Goal: Task Accomplishment & Management: Use online tool/utility

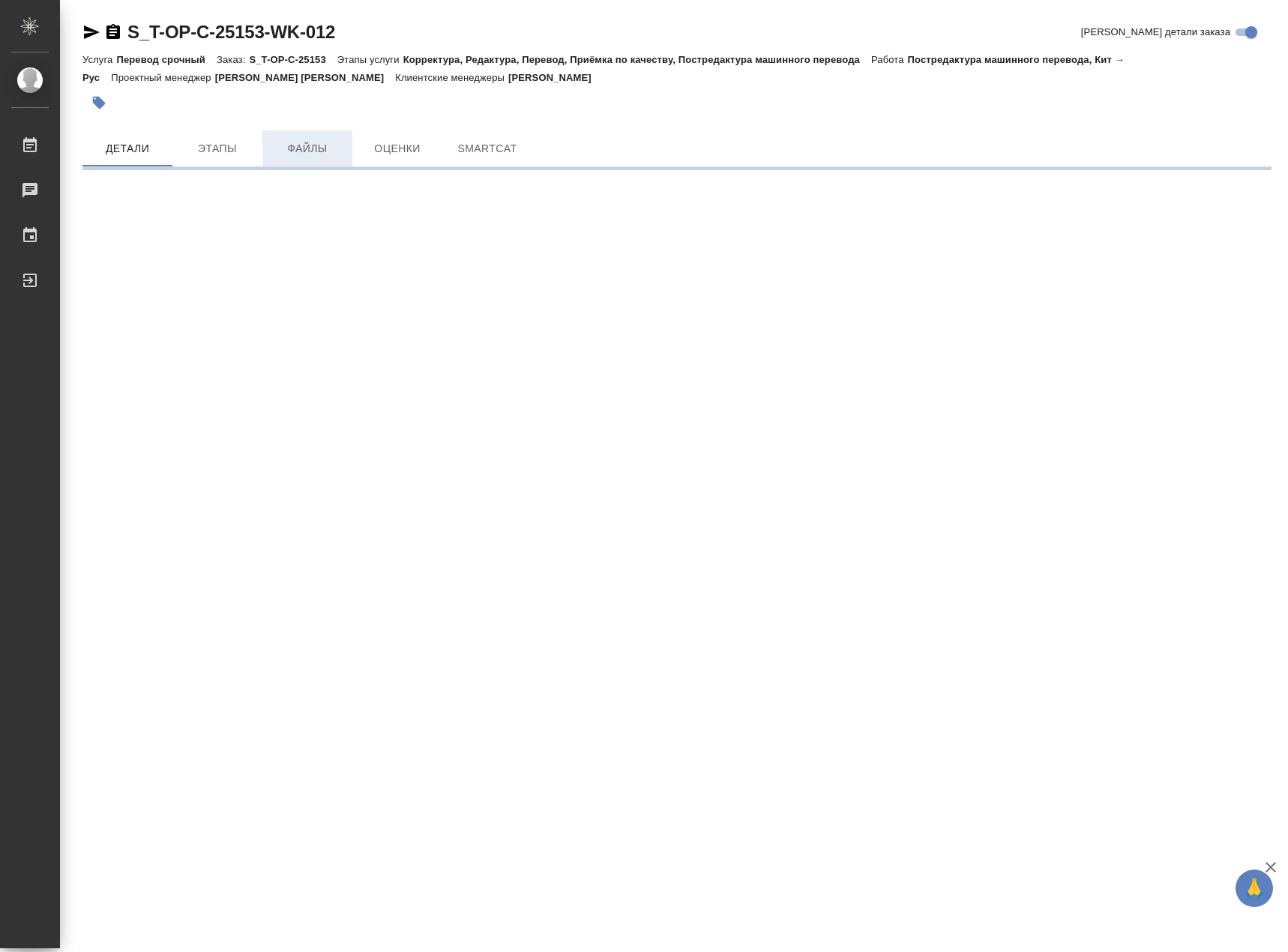
click at [322, 158] on button "Файлы" at bounding box center [307, 148] width 90 height 36
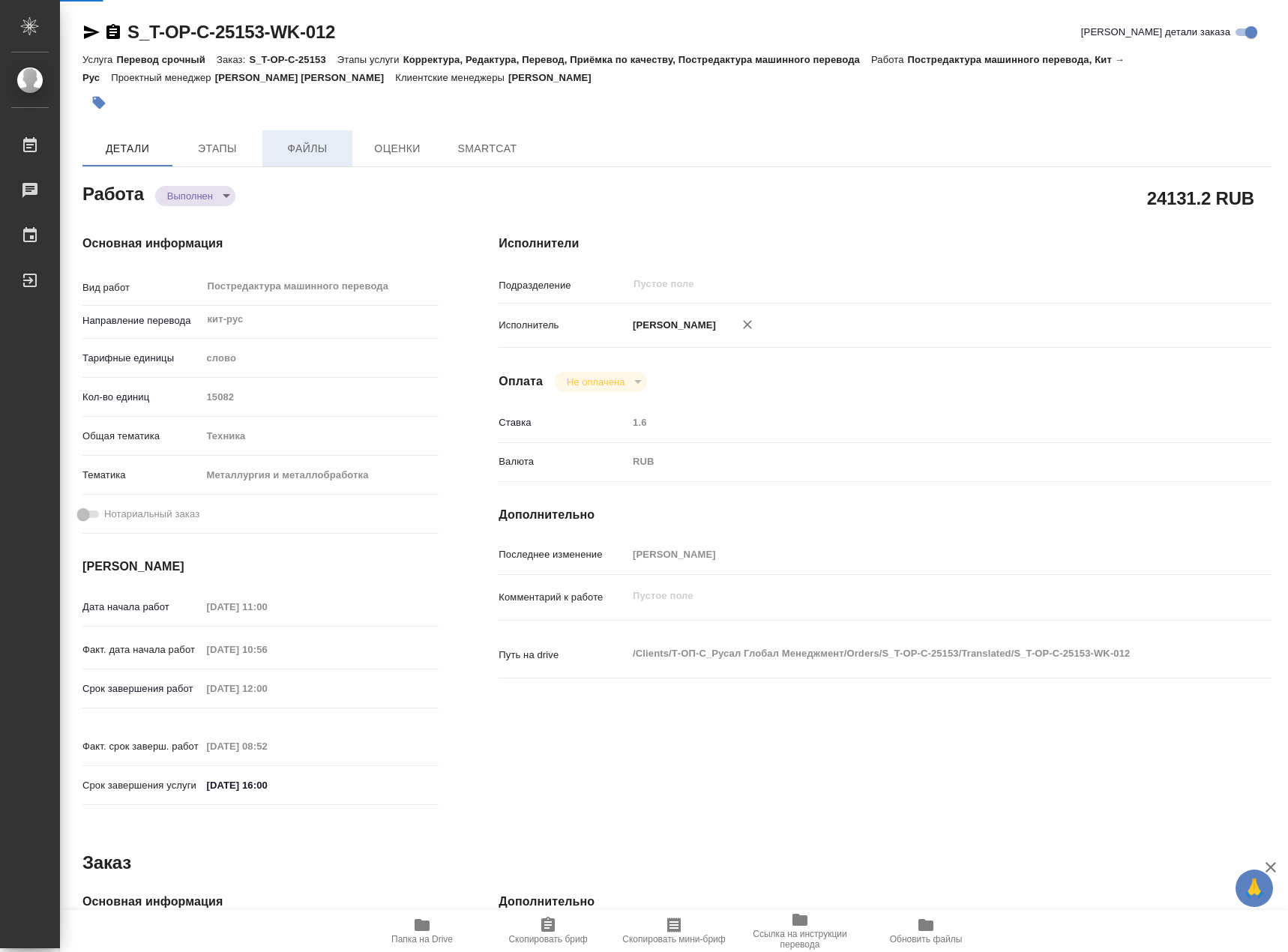
type textarea "x"
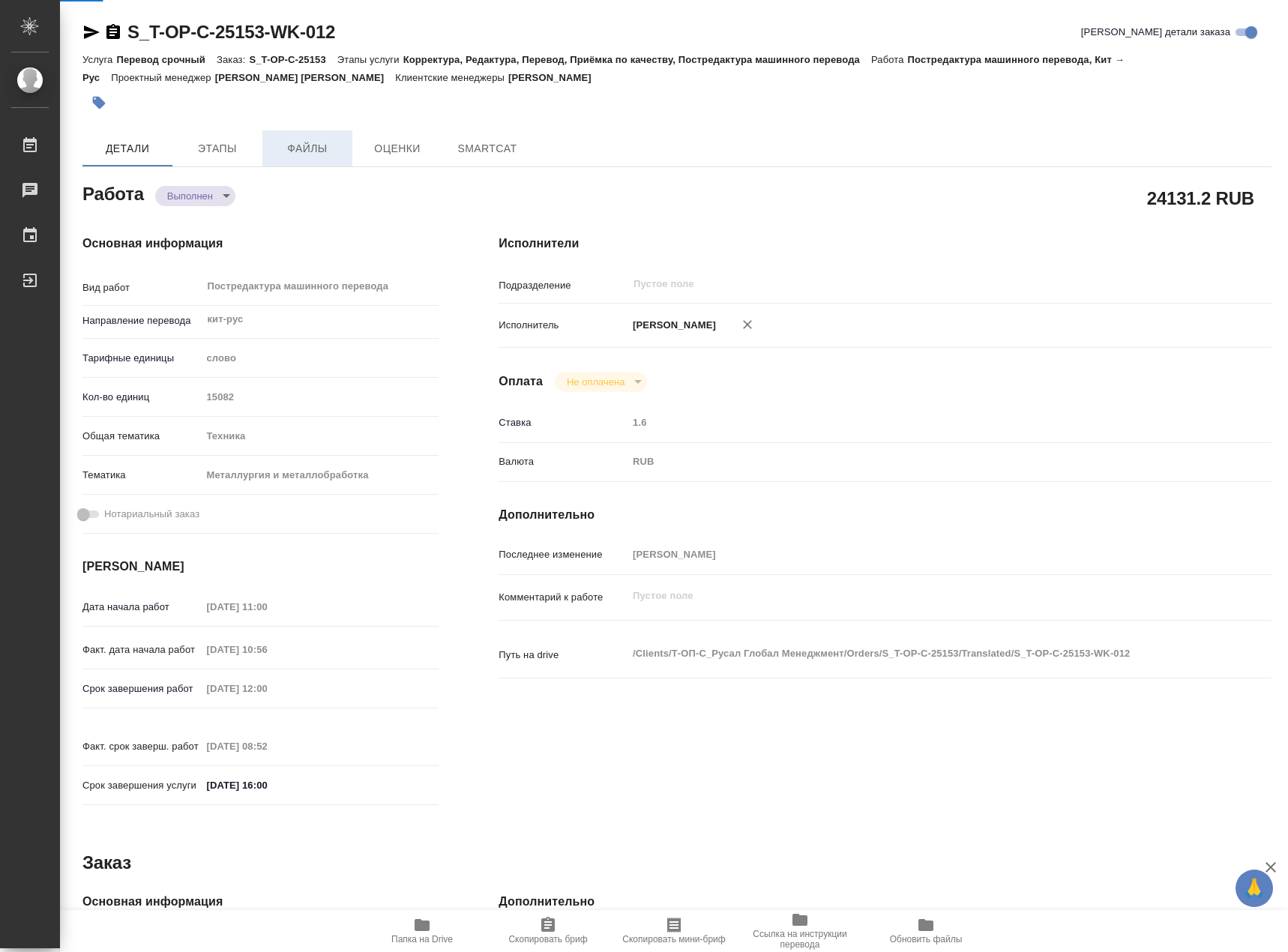
type textarea "x"
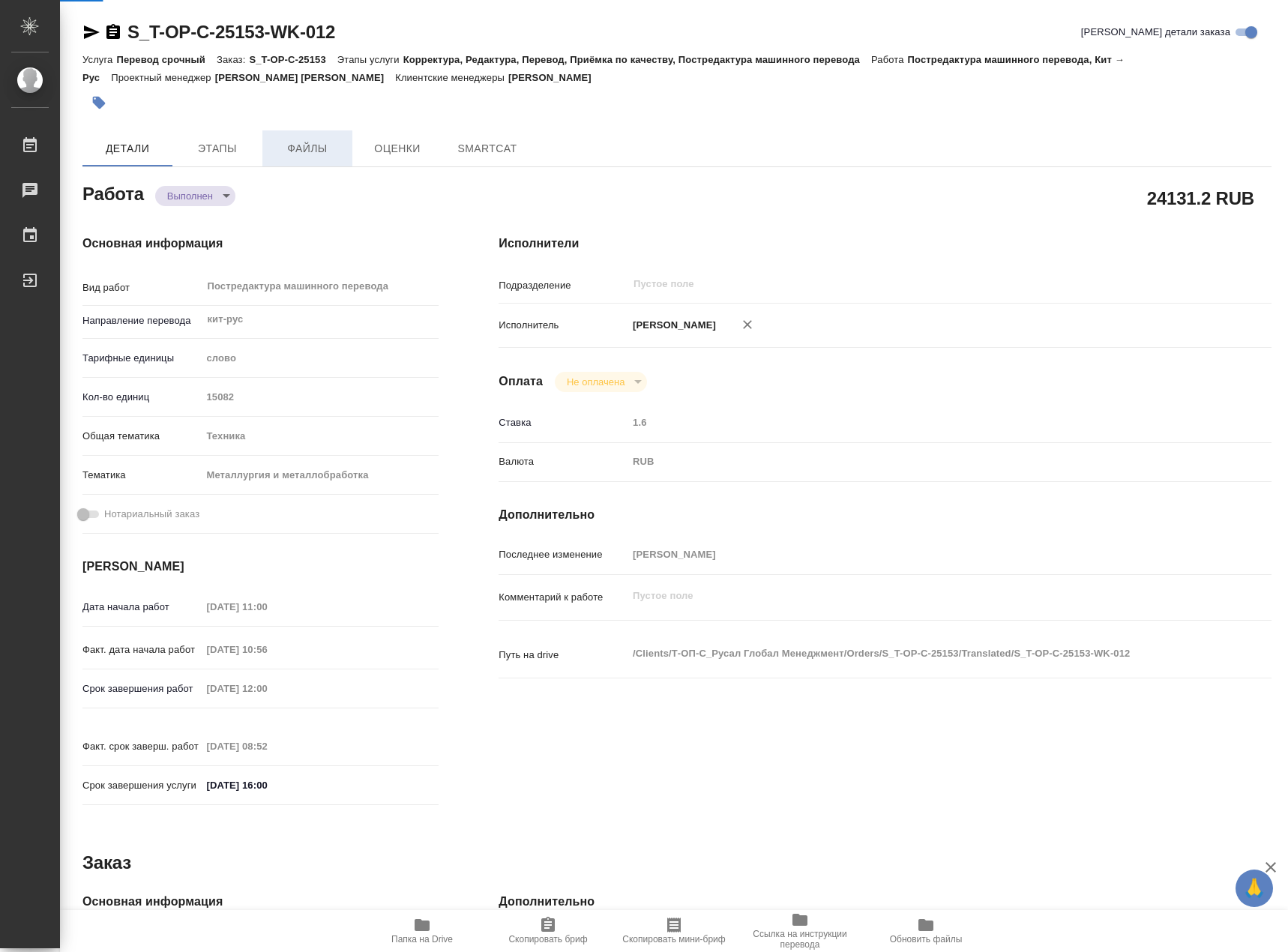
type textarea "x"
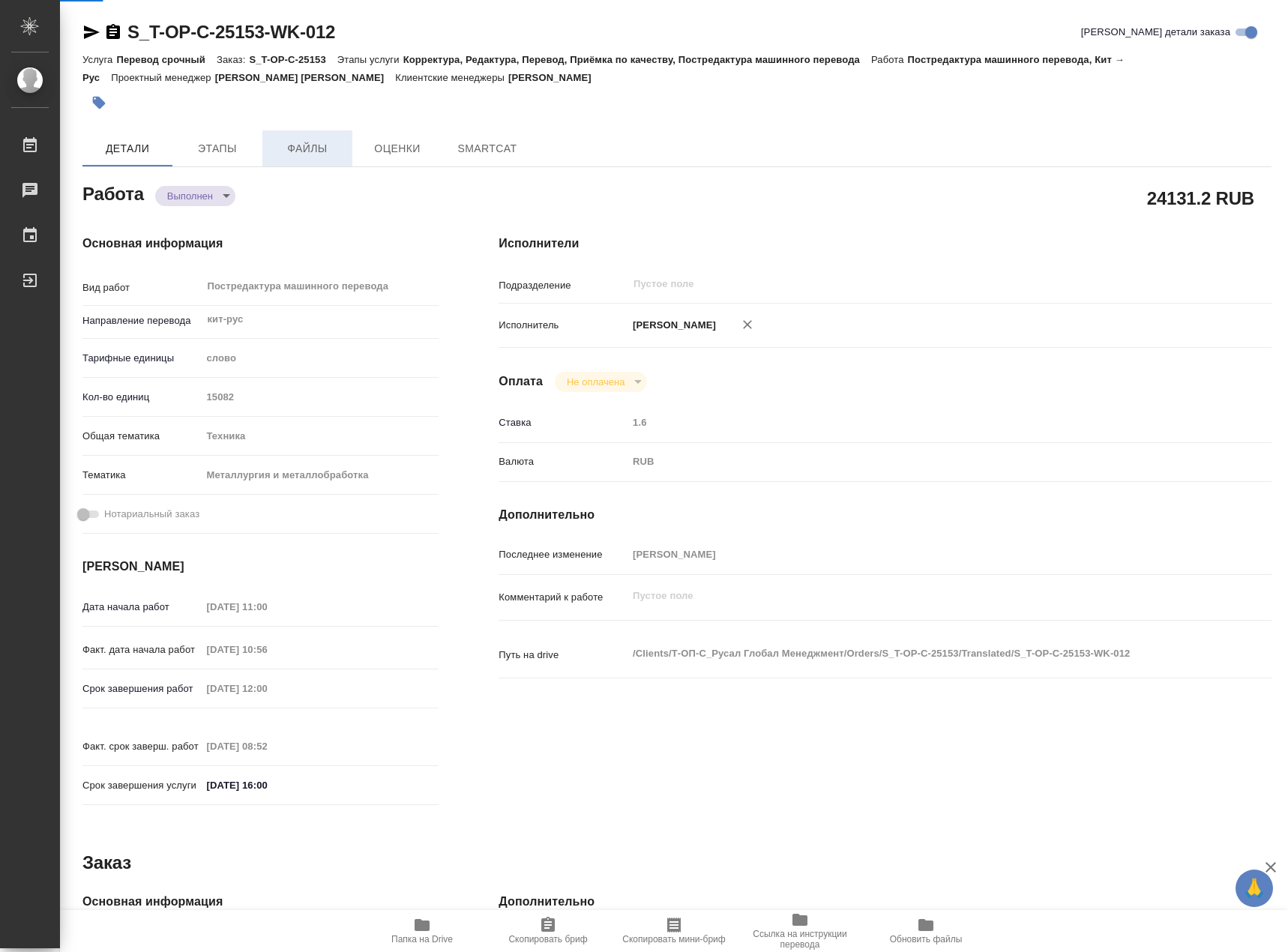
type textarea "x"
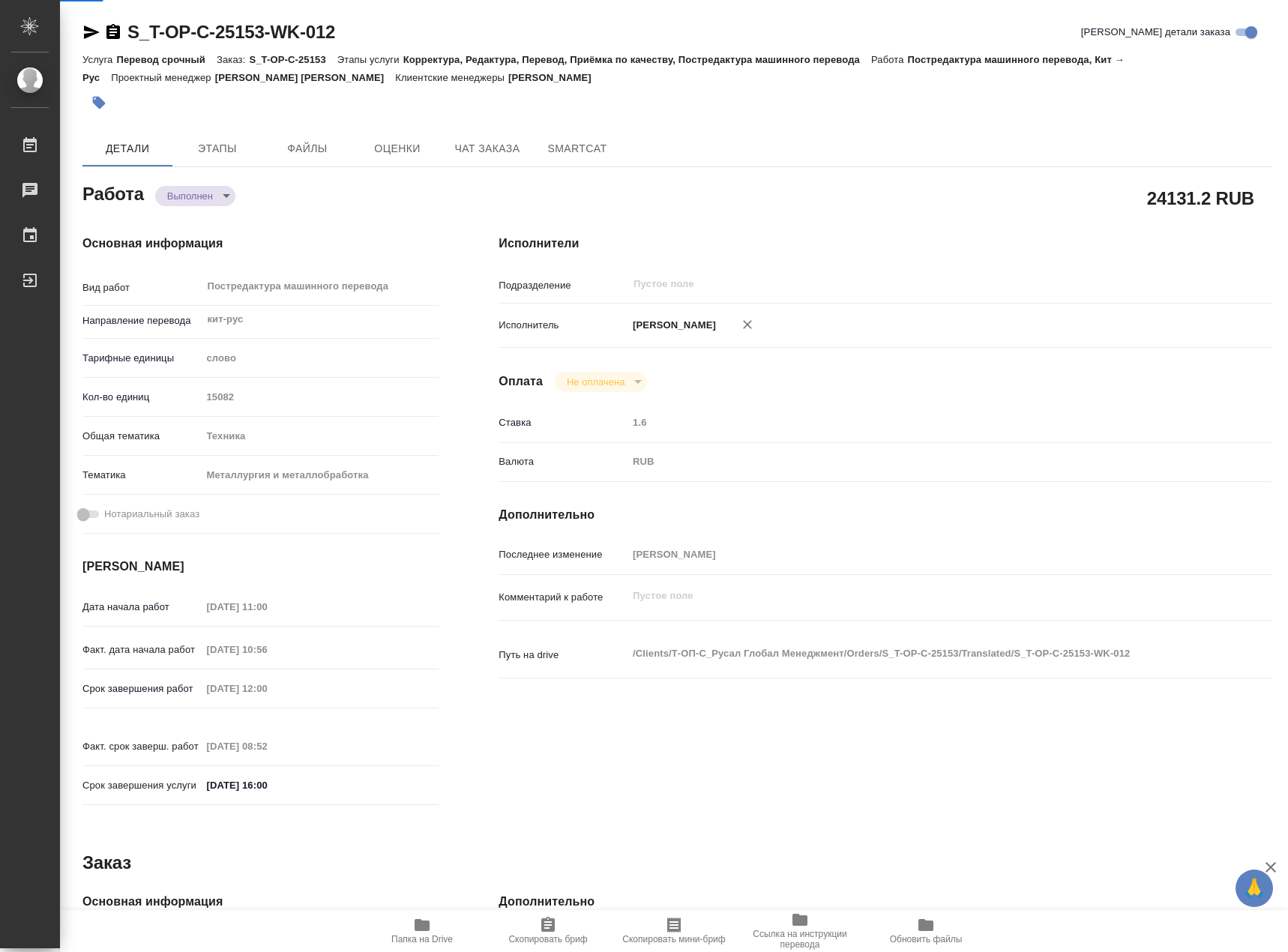
type textarea "x"
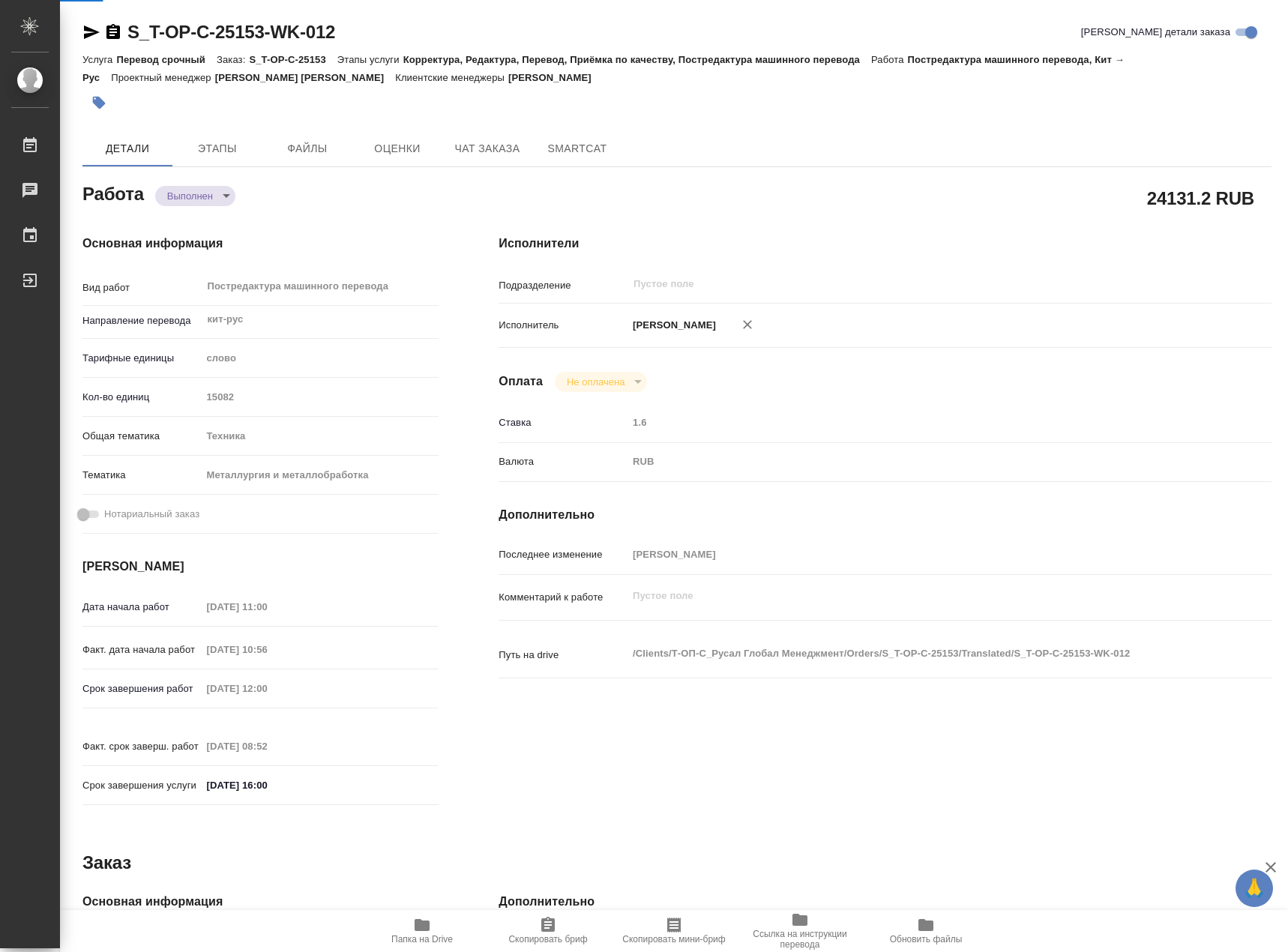
type textarea "x"
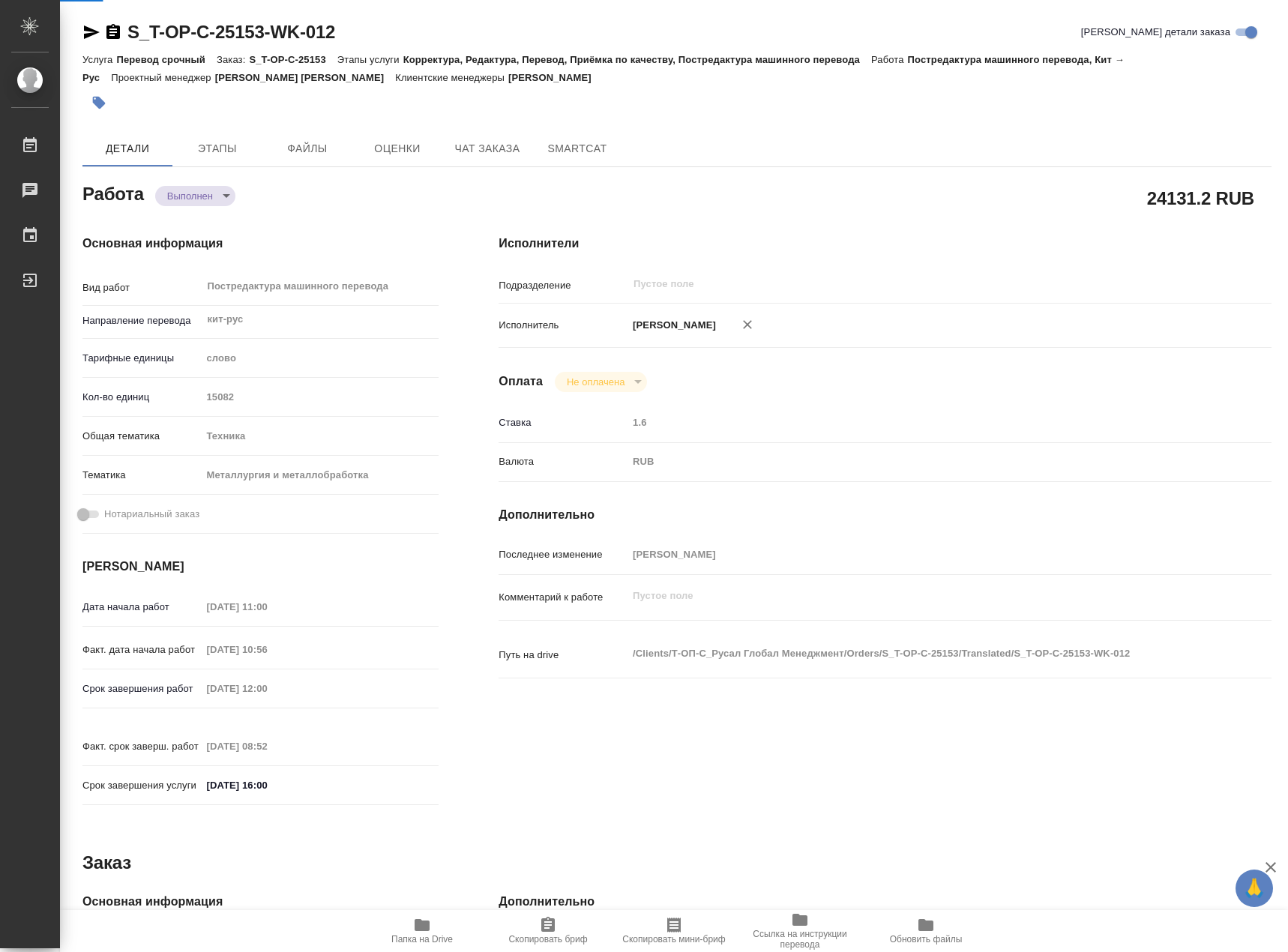
type textarea "x"
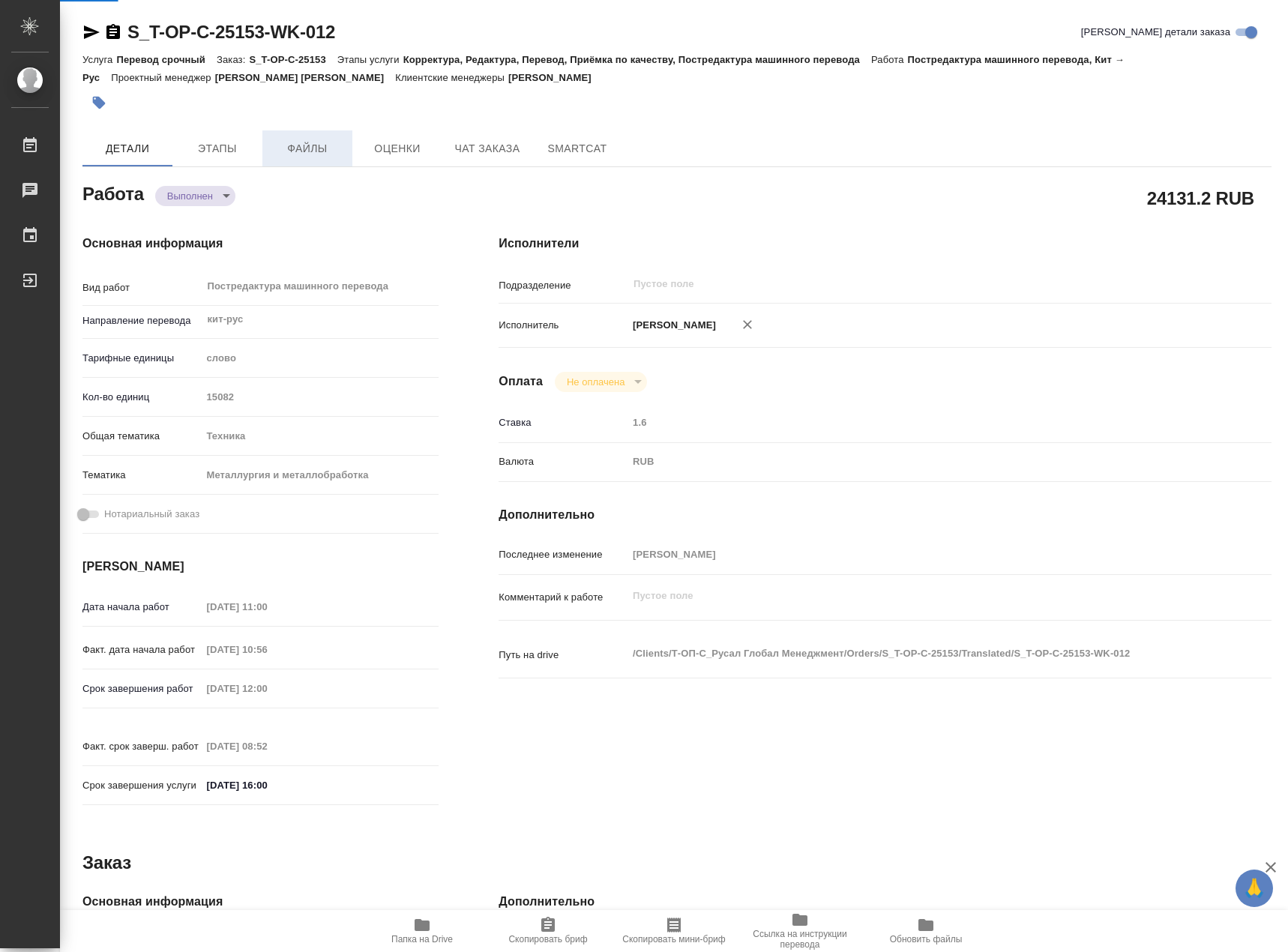
type textarea "x"
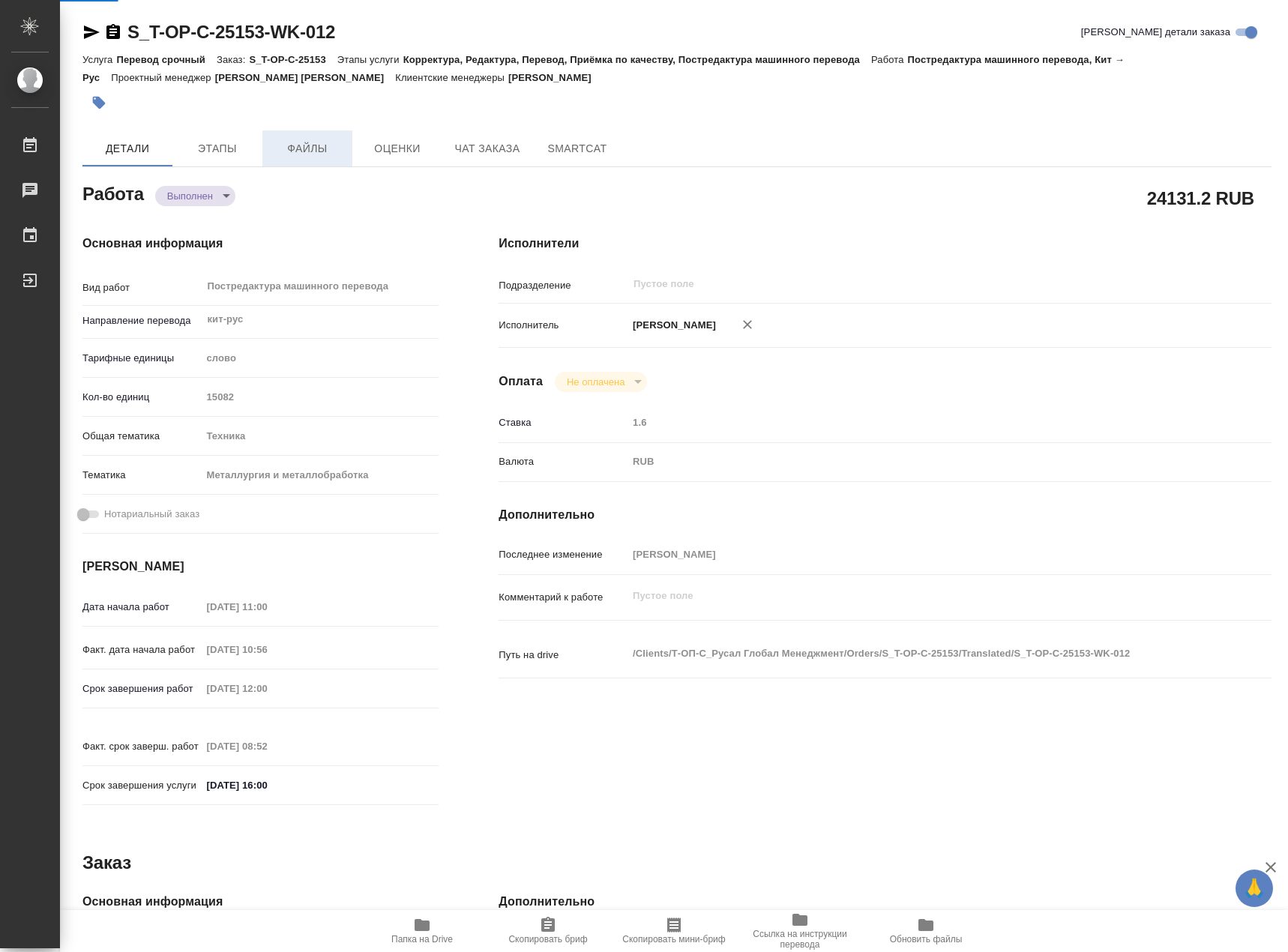
click at [332, 157] on span "Файлы" at bounding box center [307, 148] width 72 height 18
type textarea "x"
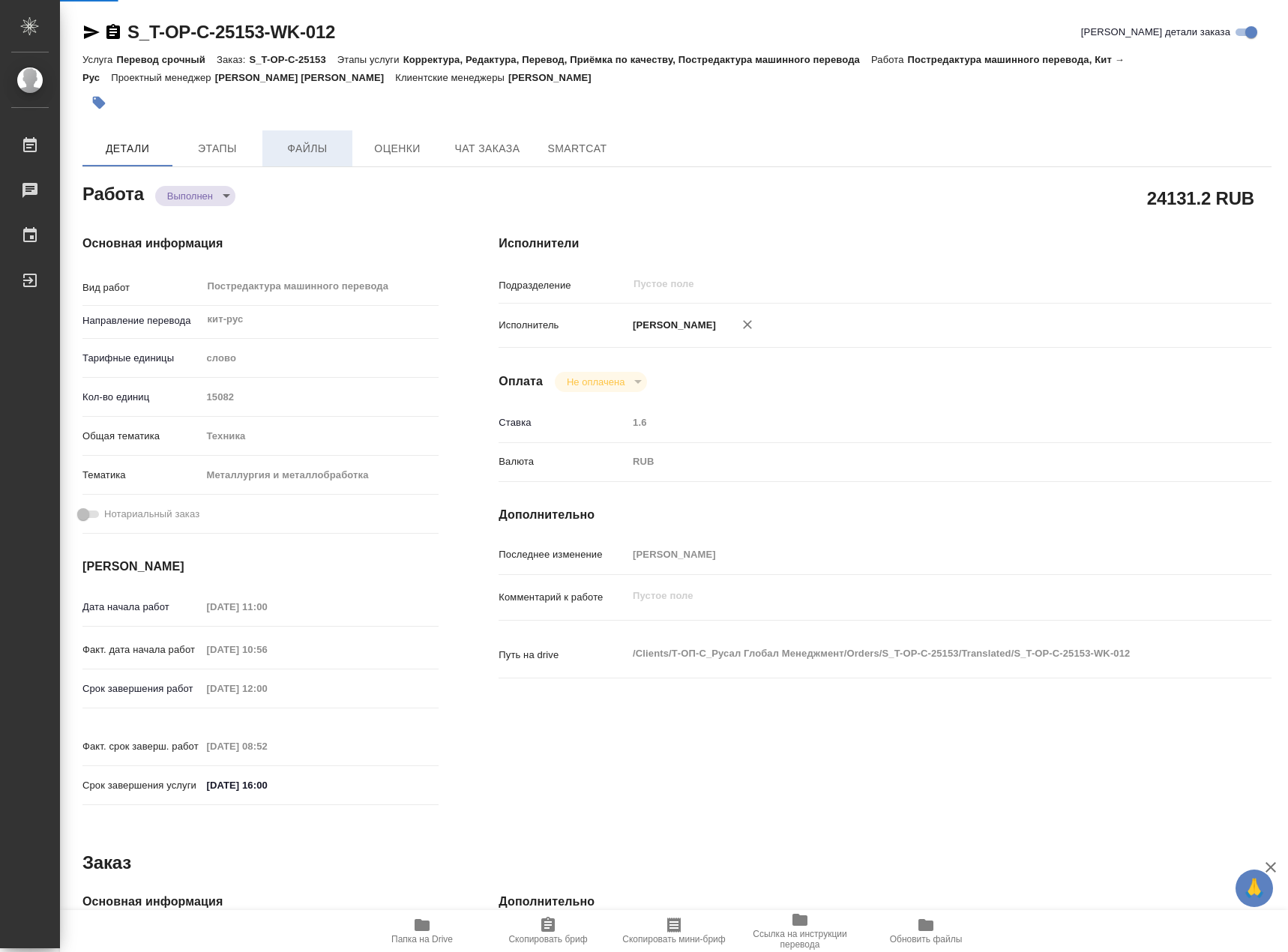
type textarea "x"
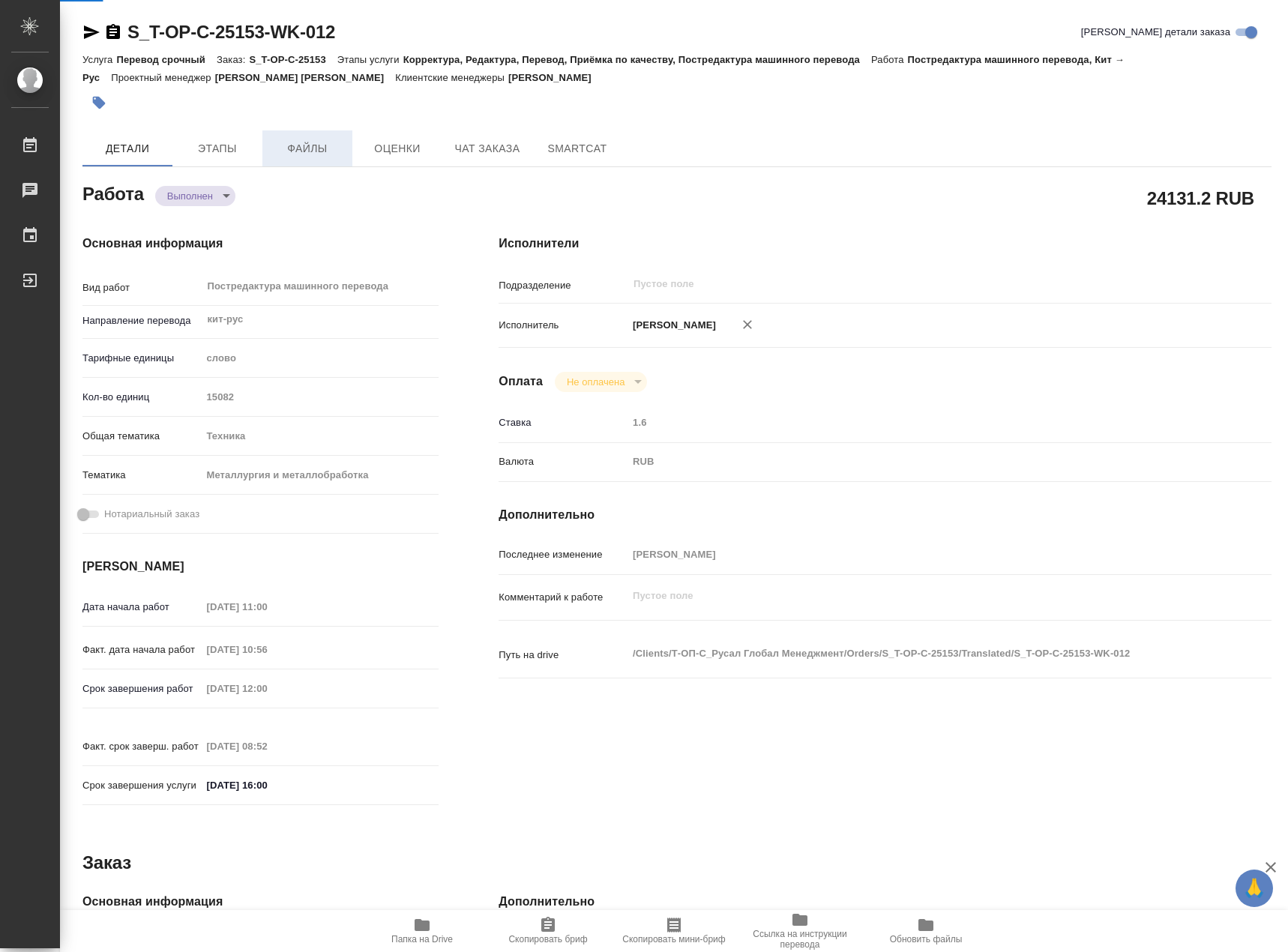
type textarea "x"
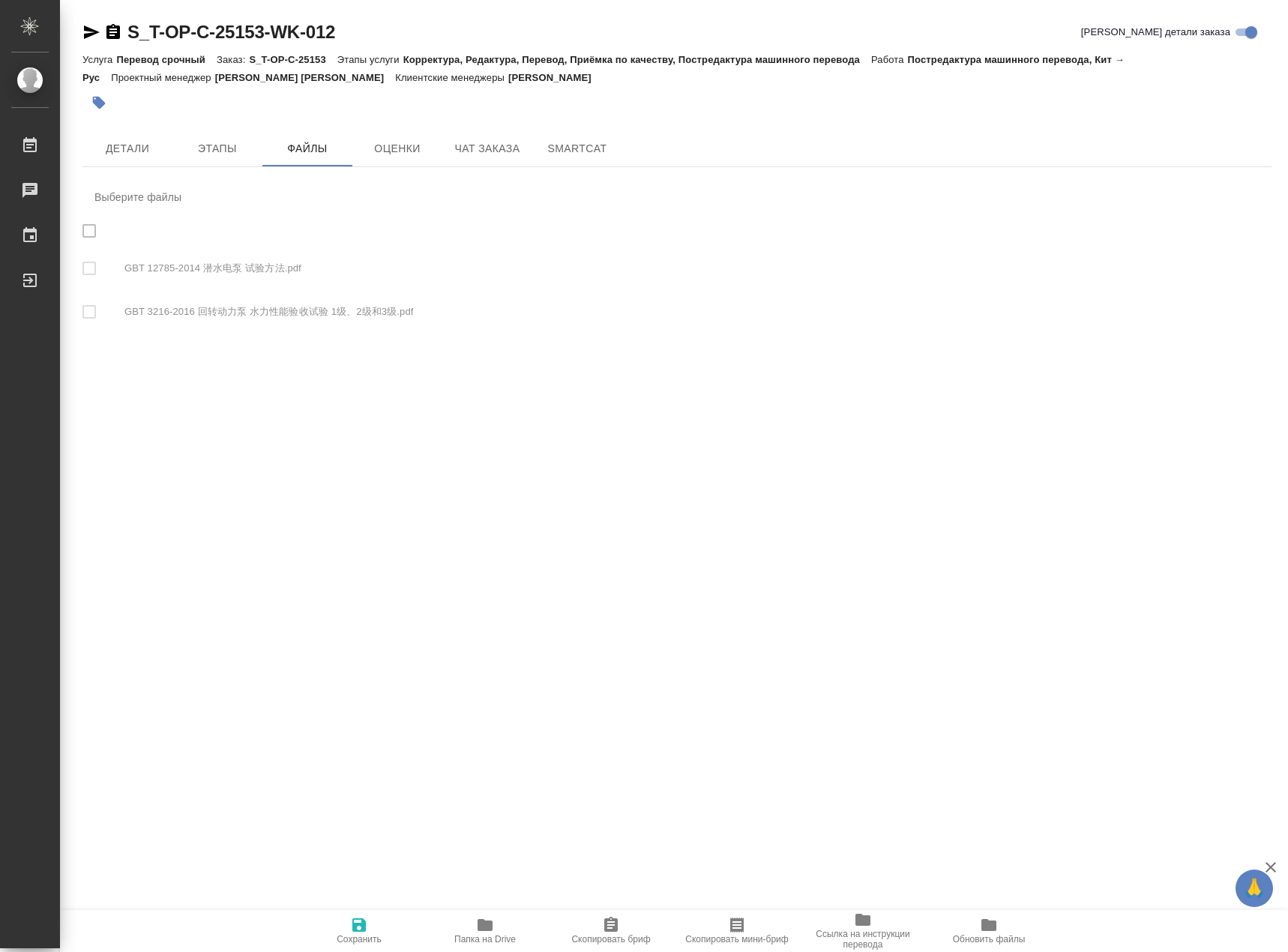
click at [89, 229] on nav "Выберите файлы GBT 12785-2014 潜水电泵 试验方法.pdf GBT 3216-2016 回转动力泵 水力性能验收试验 1级、2级和…" at bounding box center [677, 259] width 1189 height 161
click at [232, 311] on nav "Выберите файлы GBT 12785-2014 潜水电泵 试验方法.pdf GBT 3216-2016 回转动力泵 水力性能验收试验 1级、2级和…" at bounding box center [677, 259] width 1189 height 161
click at [490, 942] on span "Папка на Drive" at bounding box center [485, 940] width 61 height 10
